Goal: Transaction & Acquisition: Book appointment/travel/reservation

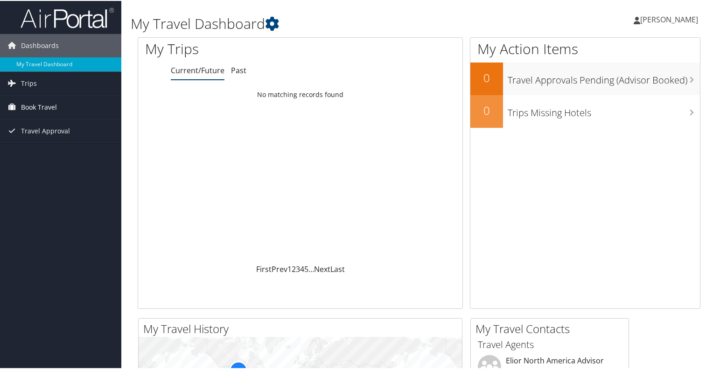
click at [60, 105] on link "Book Travel" at bounding box center [60, 106] width 121 height 23
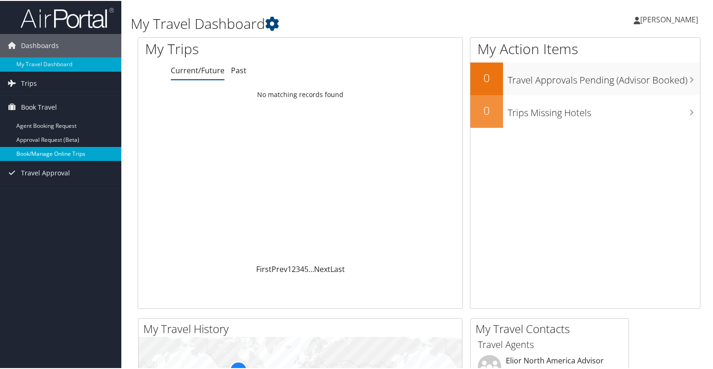
click at [82, 156] on link "Book/Manage Online Trips" at bounding box center [60, 153] width 121 height 14
